Goal: Information Seeking & Learning: Learn about a topic

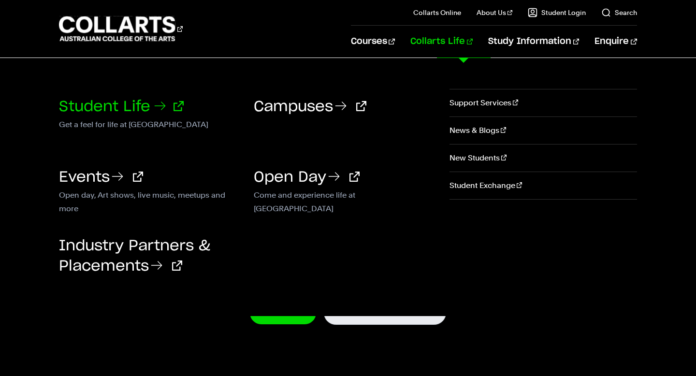
click at [156, 113] on link "Student Life" at bounding box center [121, 107] width 125 height 15
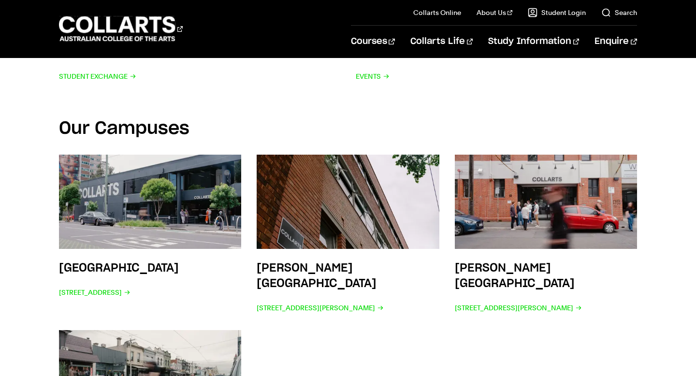
scroll to position [1453, 0]
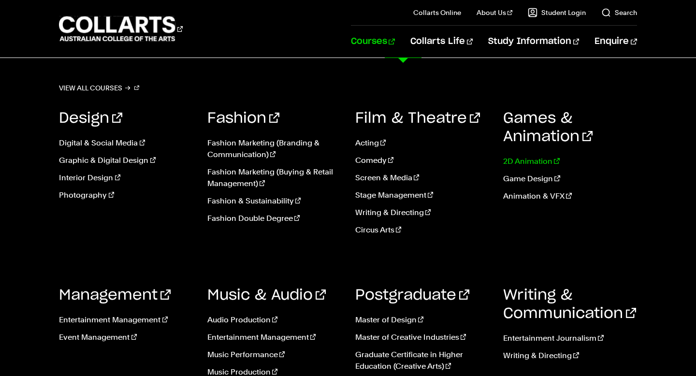
click at [518, 165] on link "2D Animation" at bounding box center [569, 162] width 133 height 12
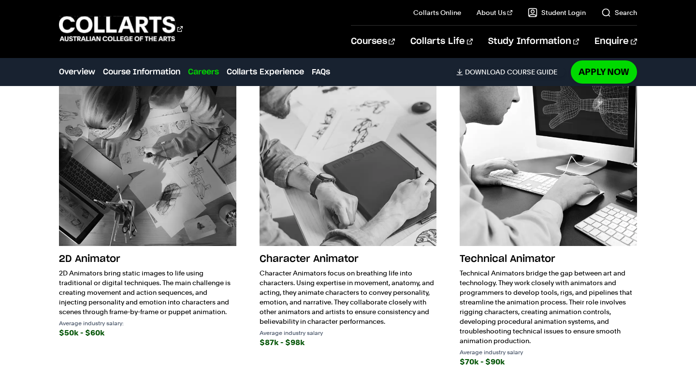
scroll to position [1446, 0]
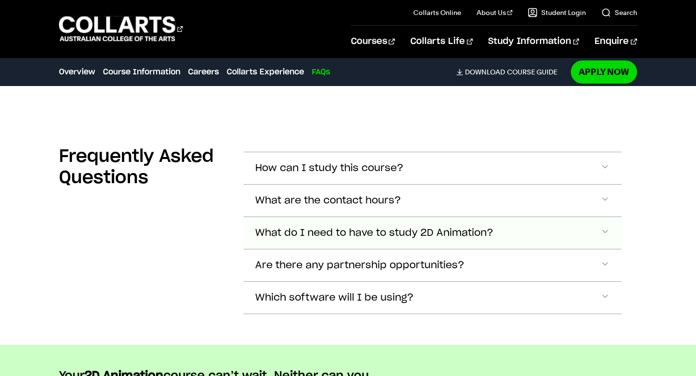
click at [515, 168] on button "How can I study this course?" at bounding box center [433, 168] width 378 height 32
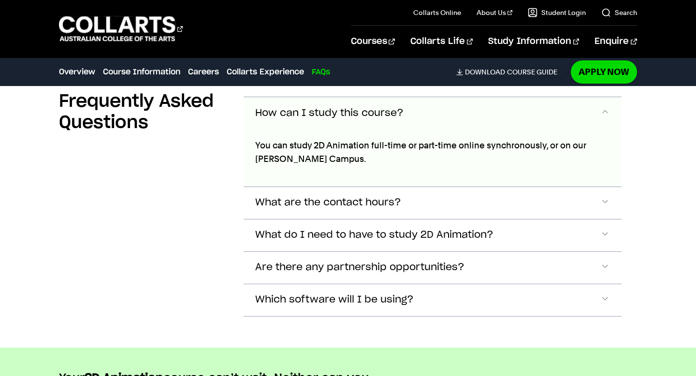
scroll to position [2948, 0]
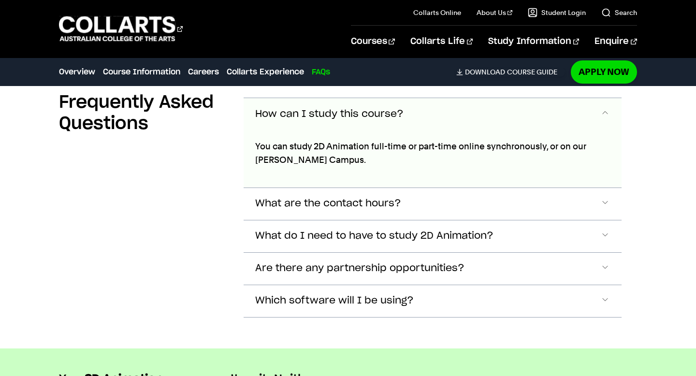
click at [500, 124] on button "How can I study this course?" at bounding box center [433, 114] width 378 height 32
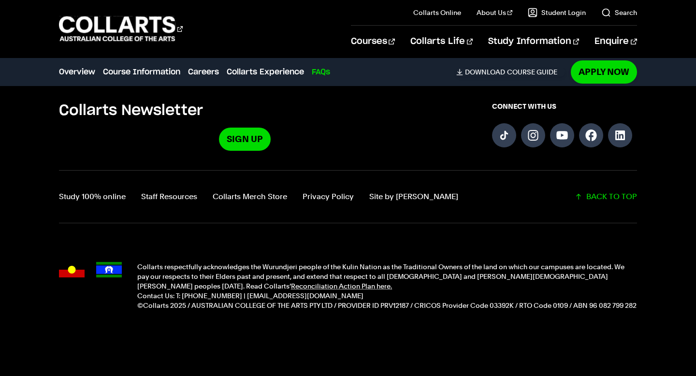
scroll to position [3376, 0]
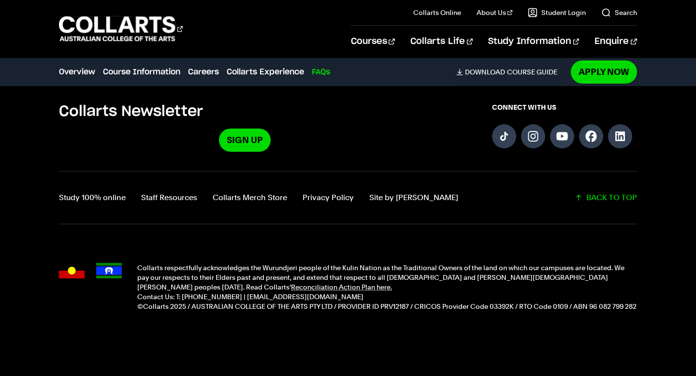
click at [550, 232] on div "Collarts Newsletter Sign Up CONNECT WITH US Study 100% online Staff Resources C…" at bounding box center [348, 217] width 696 height 228
